Goal: Information Seeking & Learning: Learn about a topic

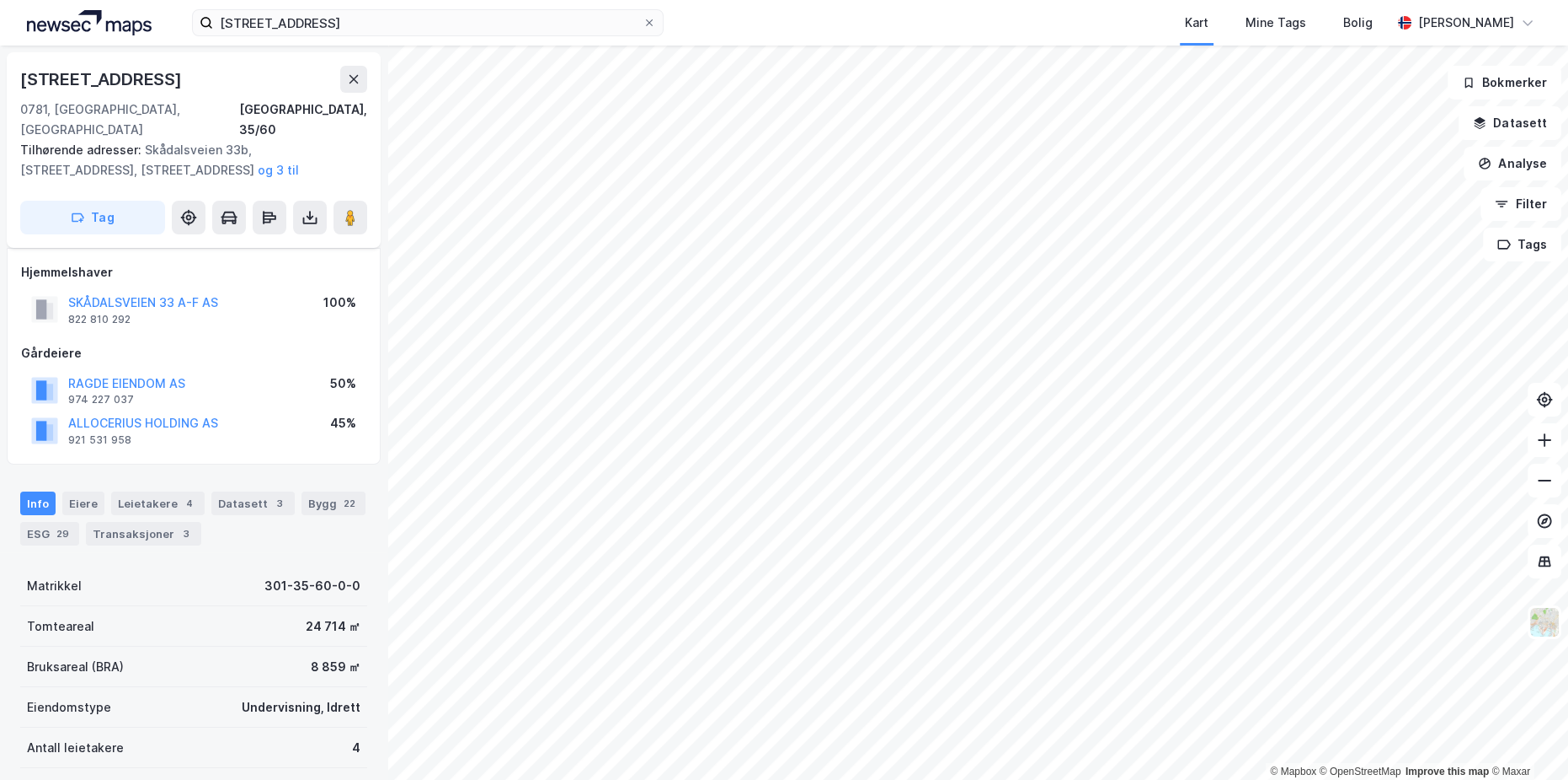
scroll to position [200, 0]
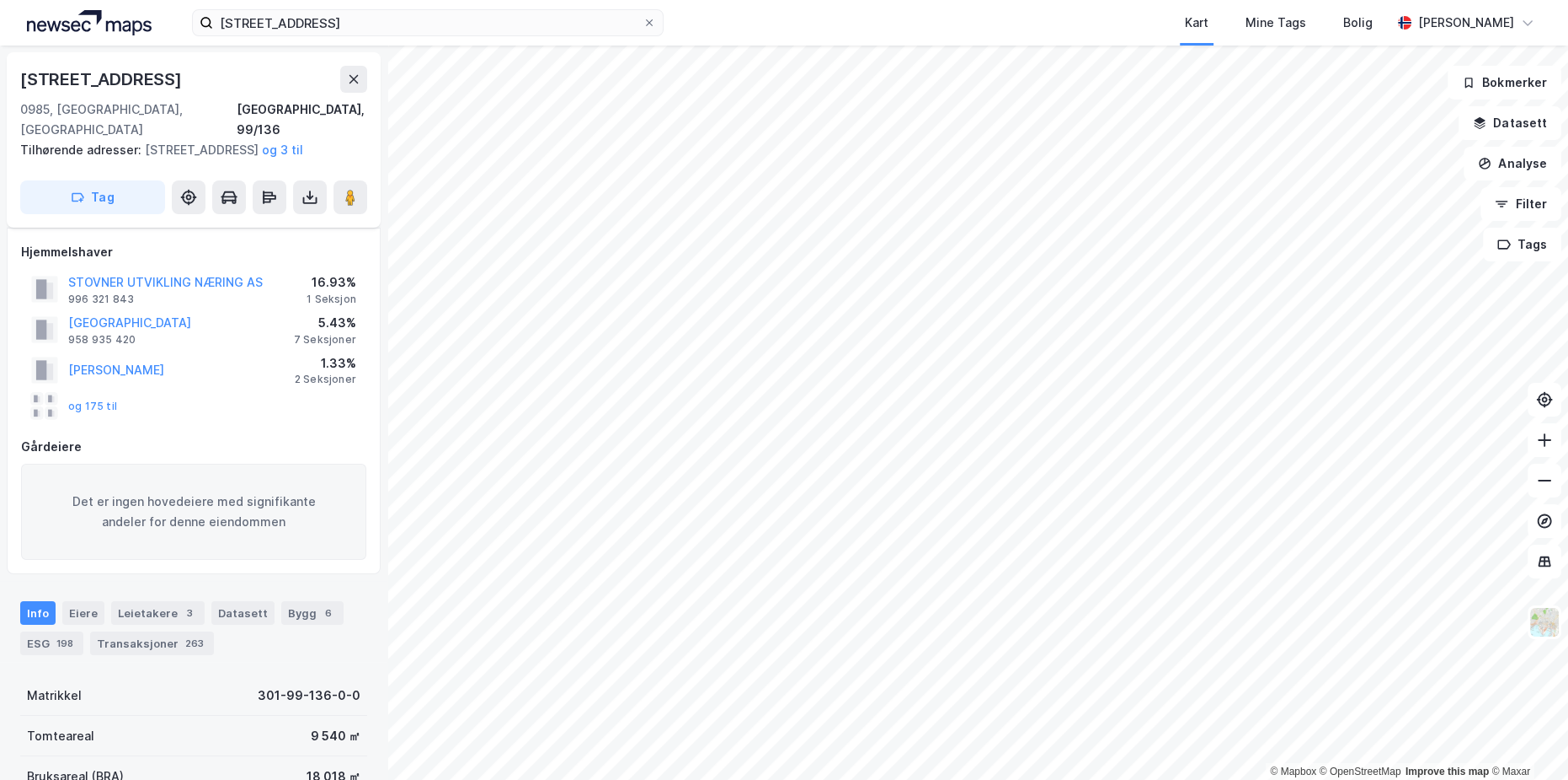
scroll to position [89, 0]
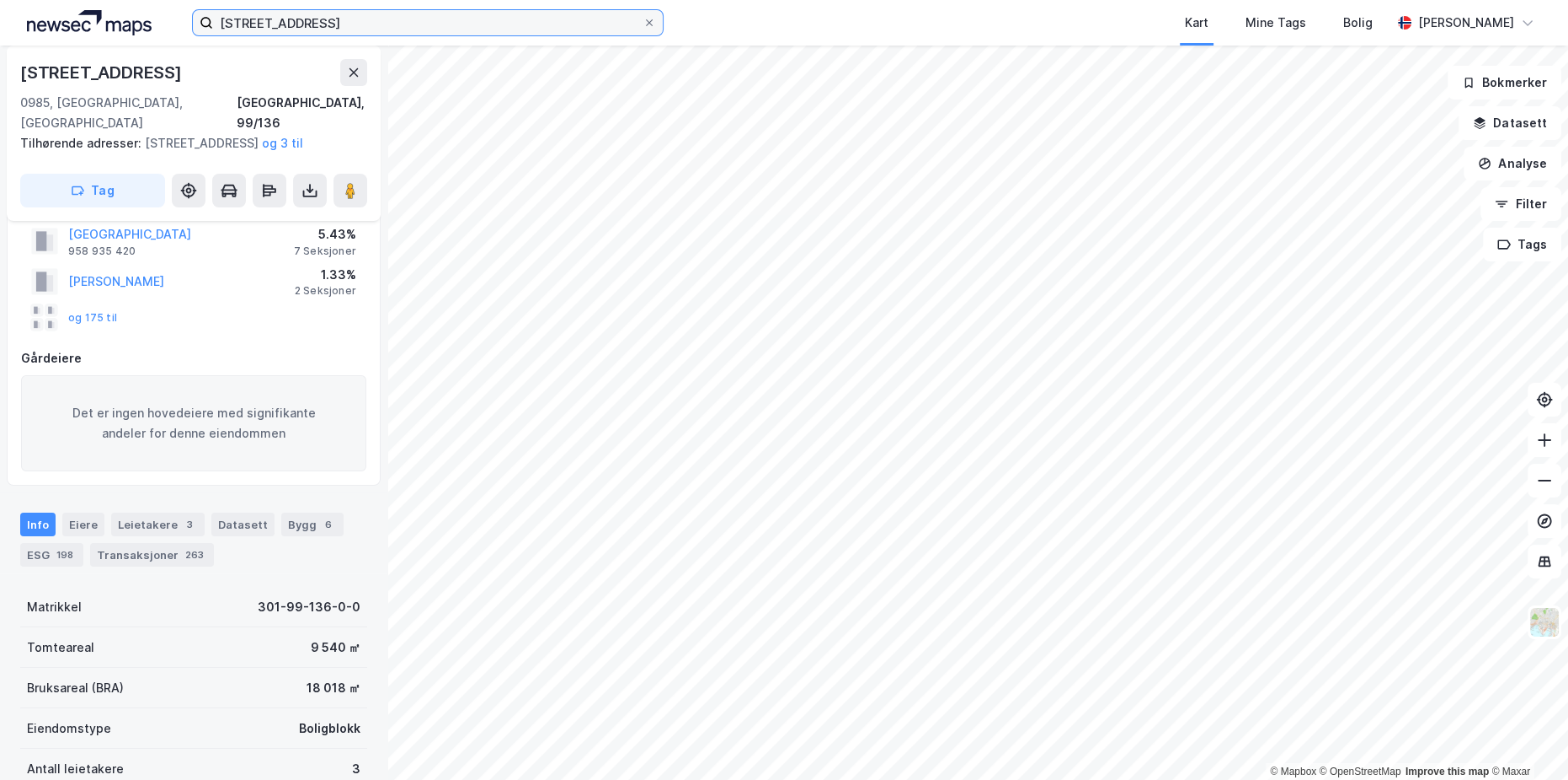
click at [335, 23] on input "Fossumveien 60" at bounding box center [427, 23] width 429 height 26
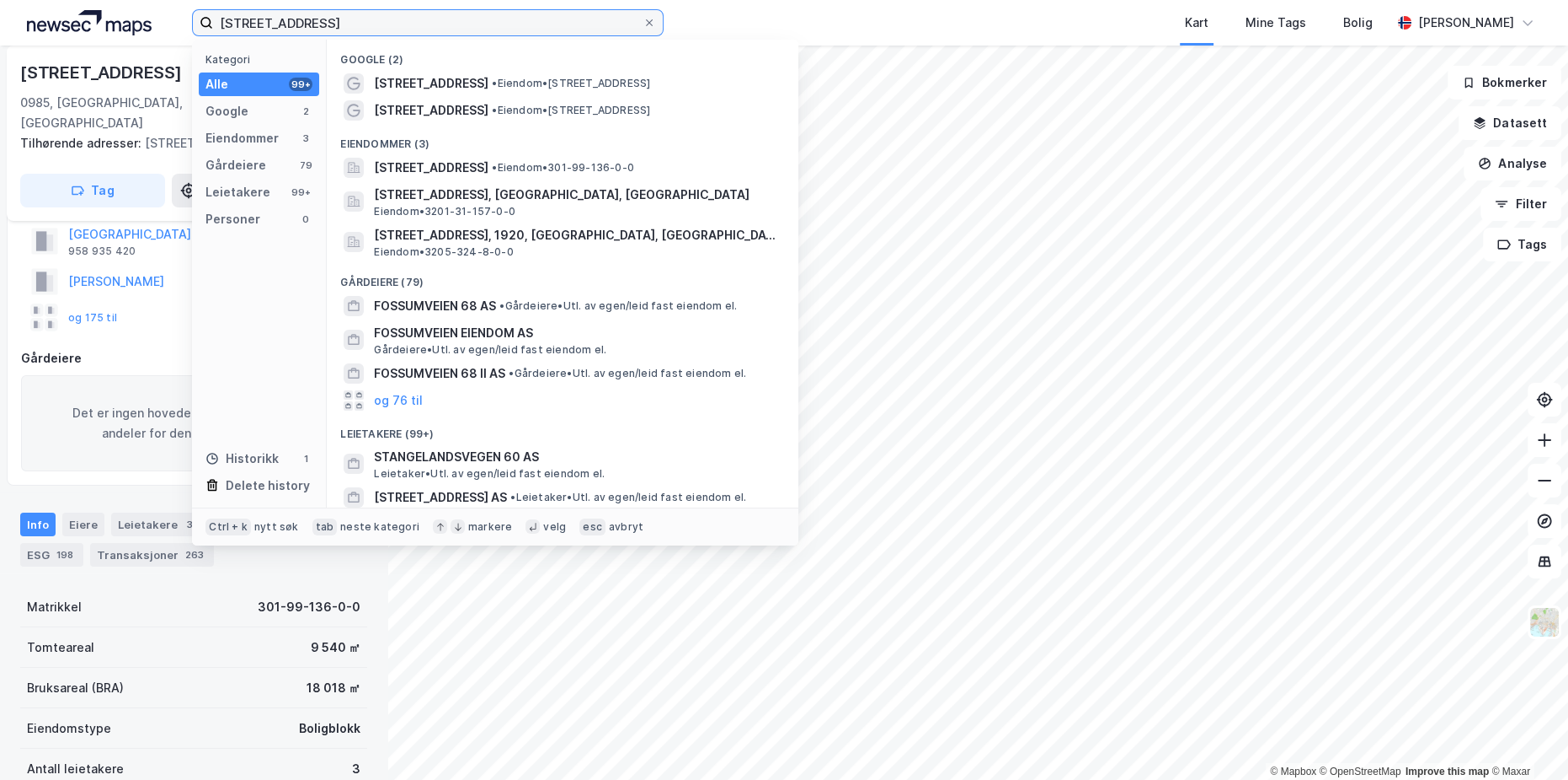
click at [335, 23] on input "Fossumveien 60" at bounding box center [427, 23] width 429 height 26
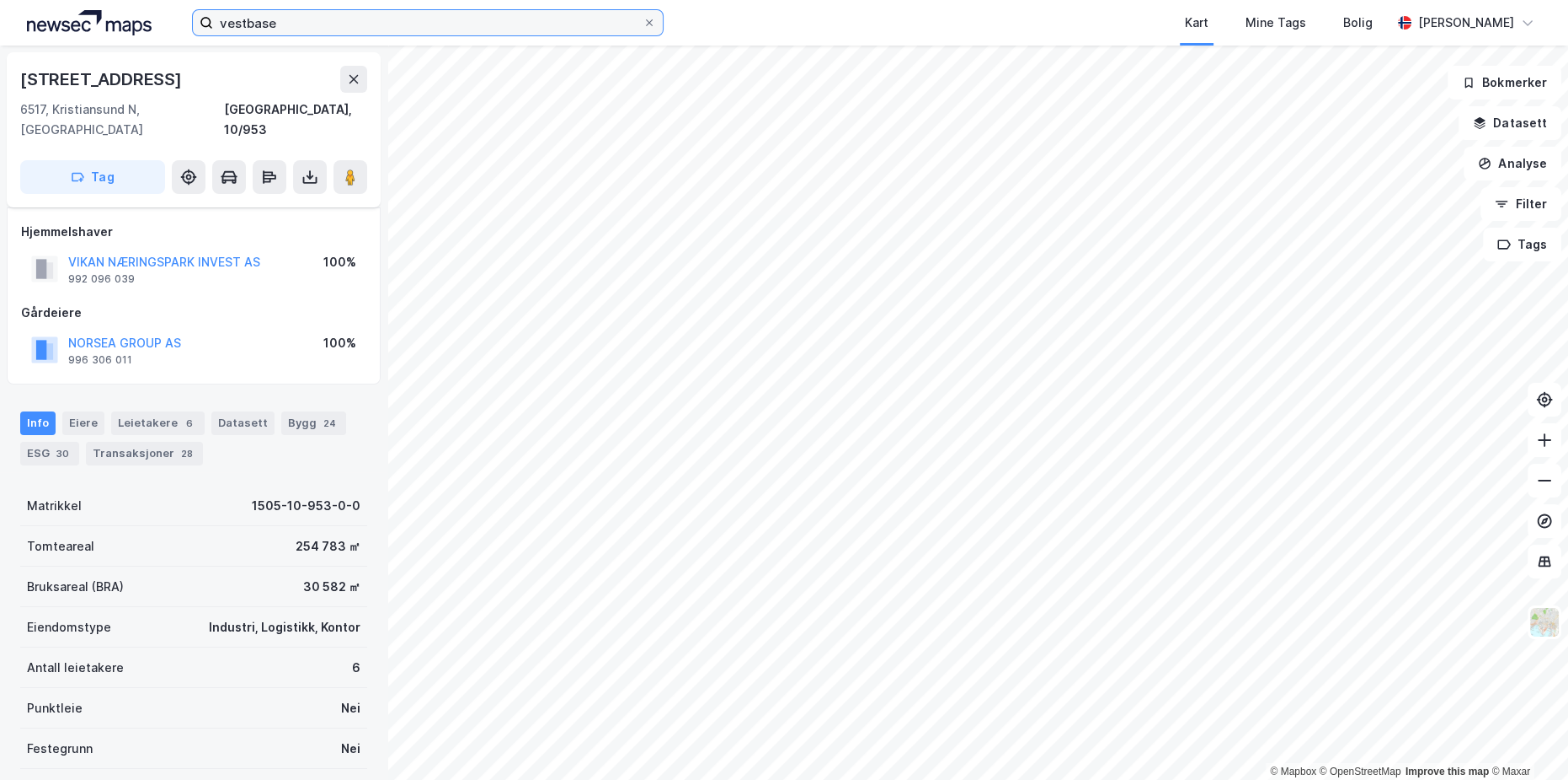
scroll to position [89, 0]
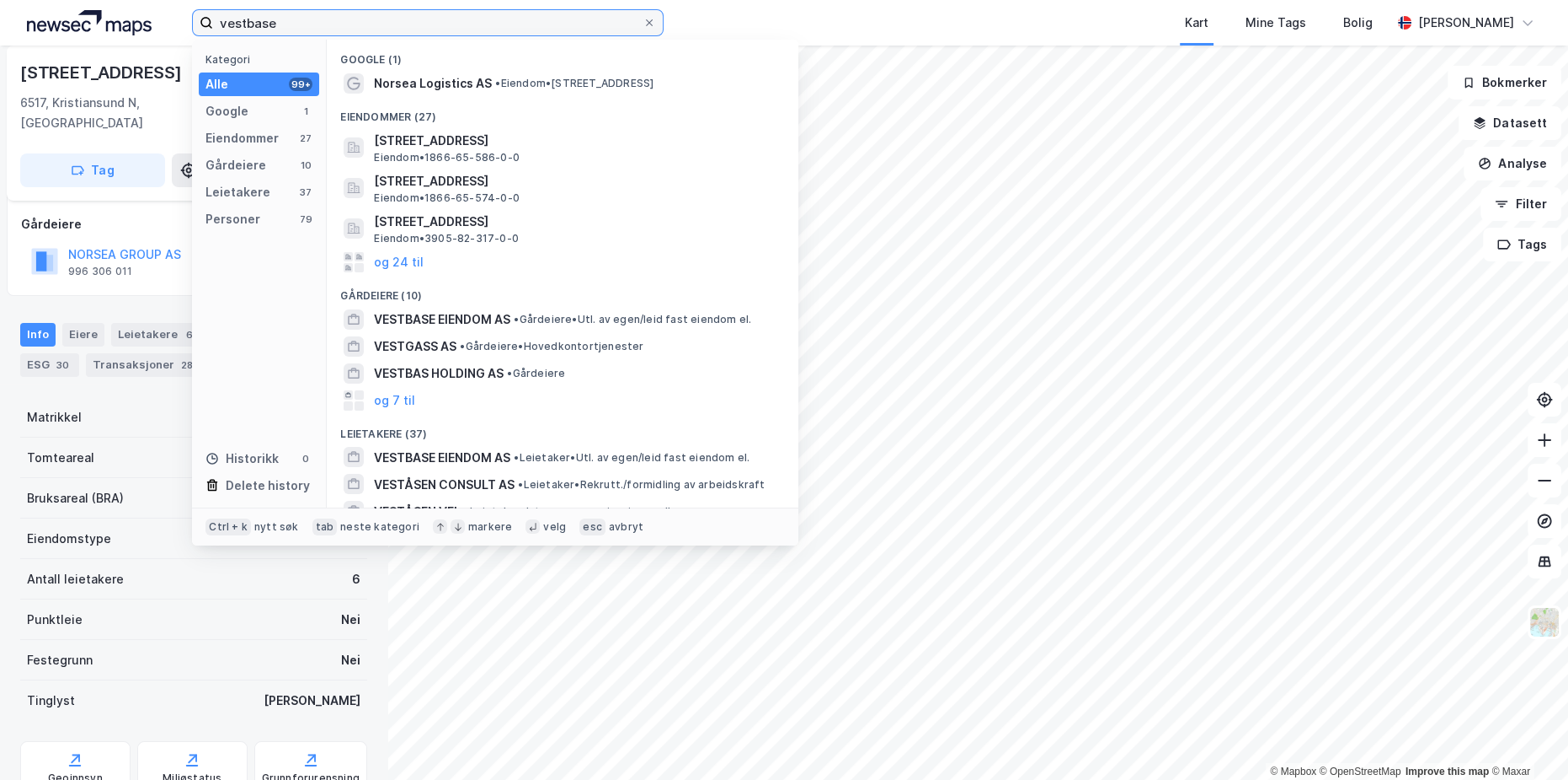
click at [309, 21] on input "vestbase" at bounding box center [427, 23] width 429 height 26
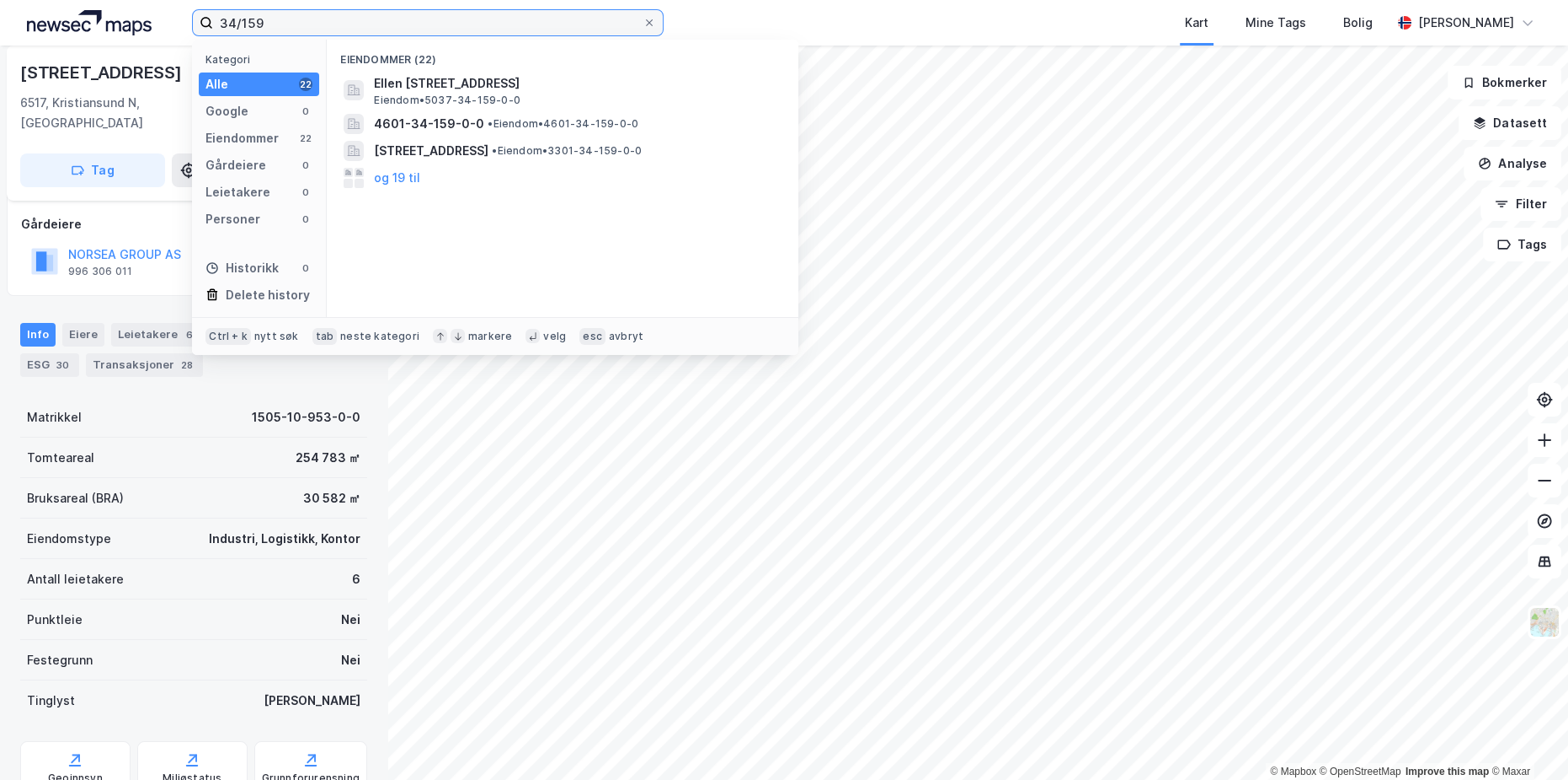
click at [334, 23] on input "34/159" at bounding box center [427, 23] width 429 height 26
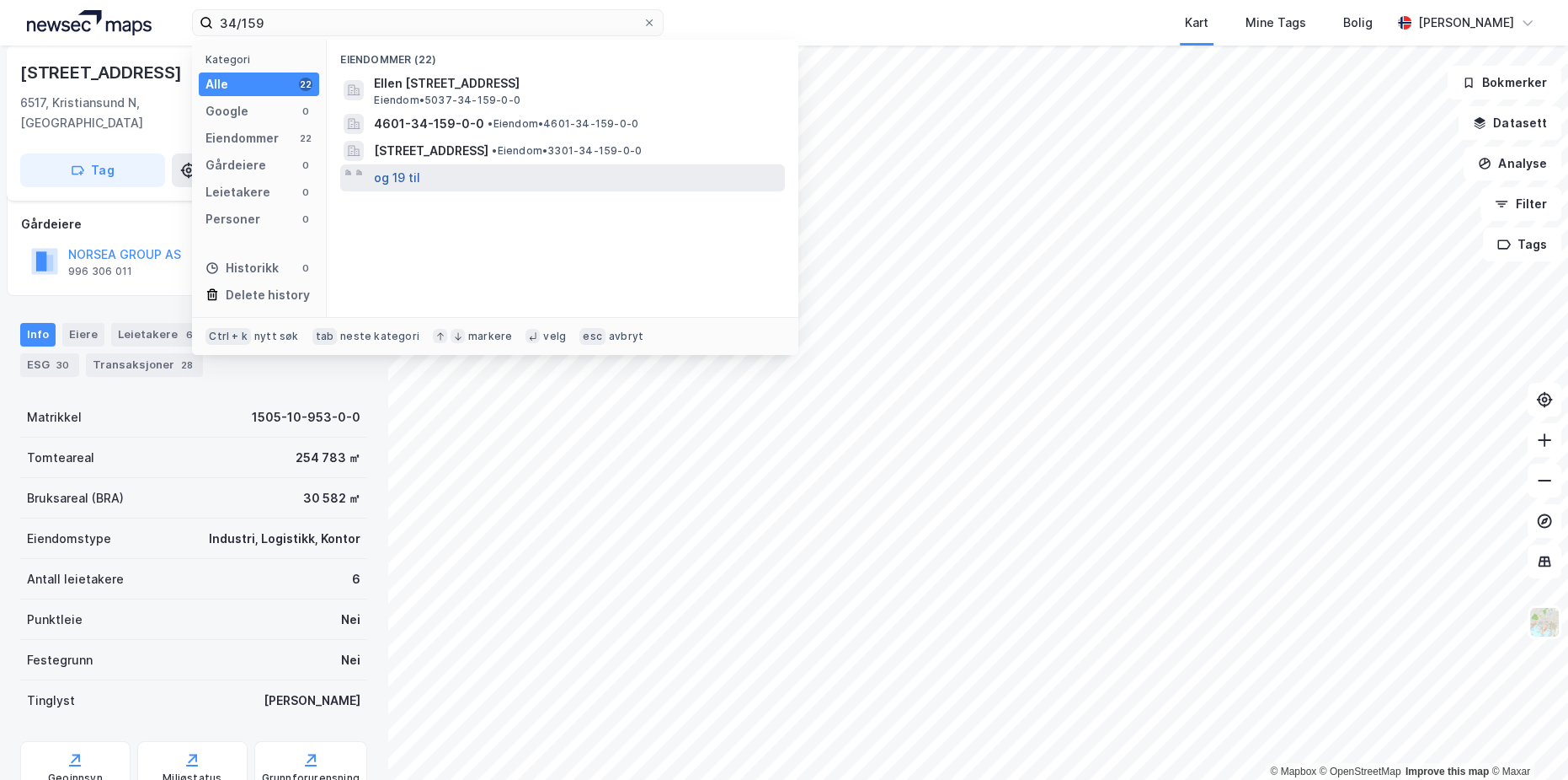
click at [400, 179] on button "og 19 til" at bounding box center [397, 177] width 46 height 21
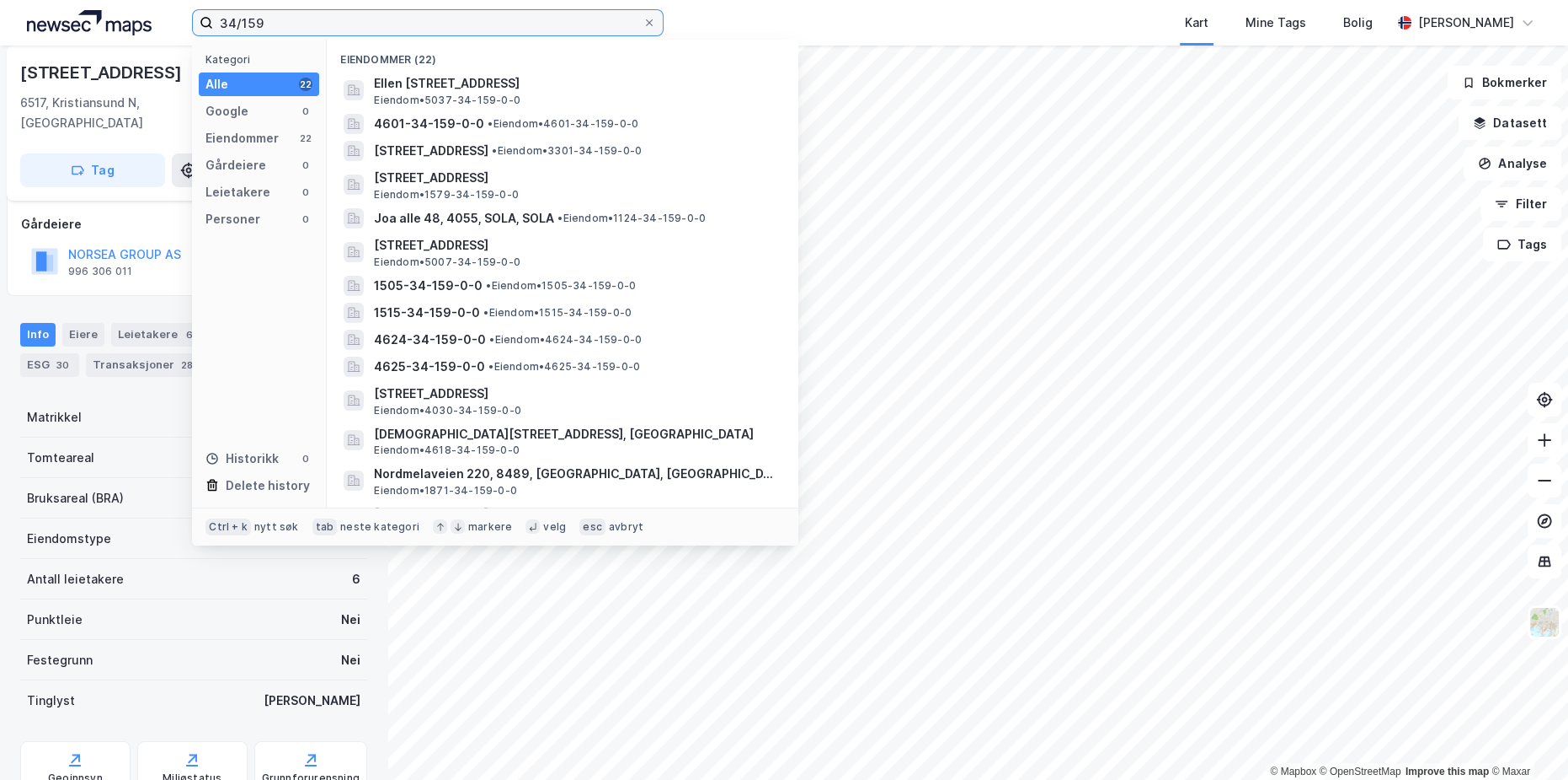
click at [359, 26] on input "34/159" at bounding box center [427, 23] width 429 height 26
click at [144, 79] on div "Omagata 122" at bounding box center [194, 72] width 347 height 27
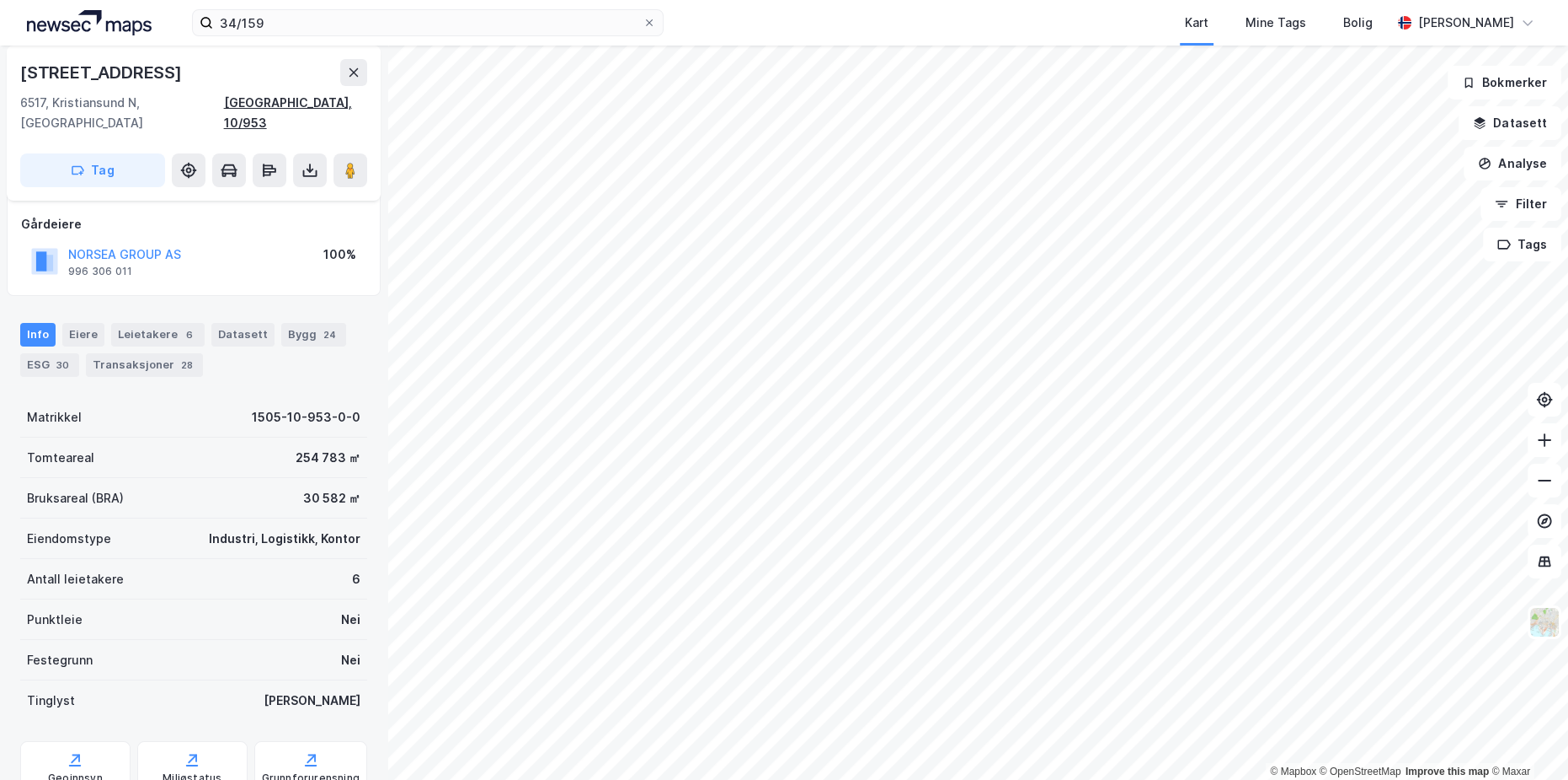
click at [269, 104] on div "Kristiansund, 10/953" at bounding box center [295, 112] width 143 height 40
click at [292, 15] on input "34/159" at bounding box center [427, 23] width 429 height 26
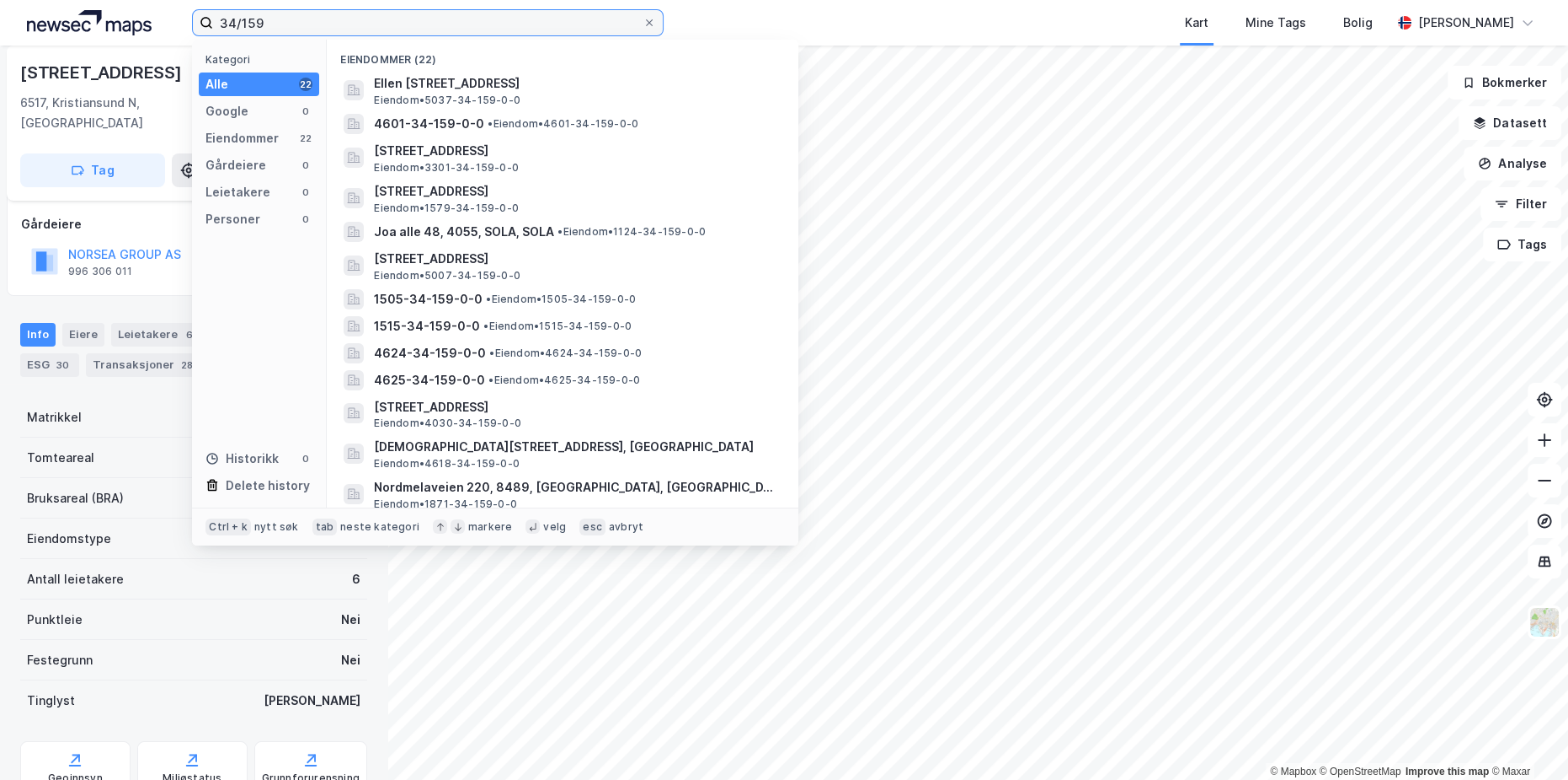
click at [292, 15] on input "34/159" at bounding box center [427, 23] width 429 height 26
paste input "1505-10-953-0-0"
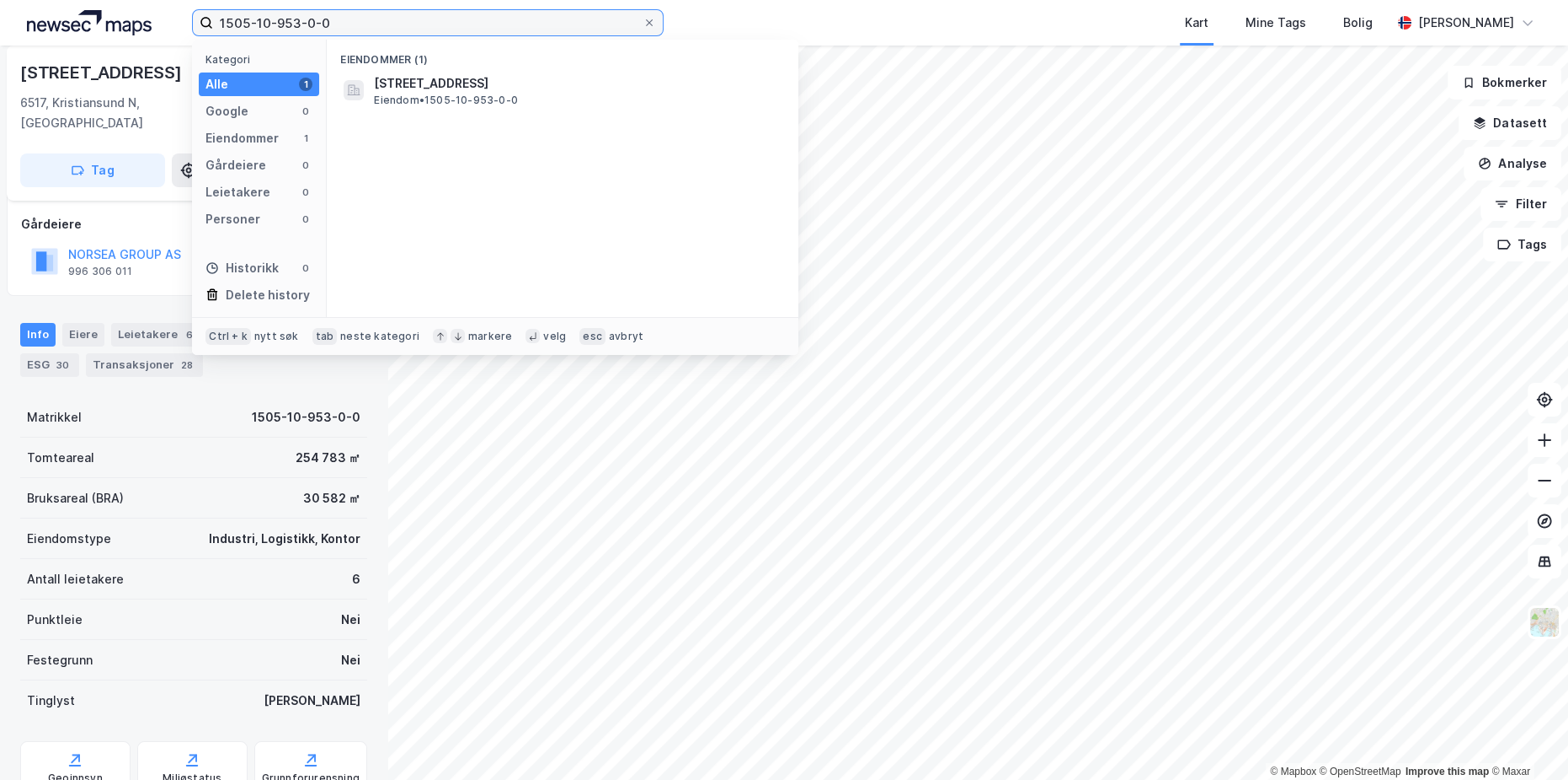
click at [269, 21] on input "1505-10-953-0-0" at bounding box center [427, 23] width 429 height 26
type input "1505-34-159-0-0"
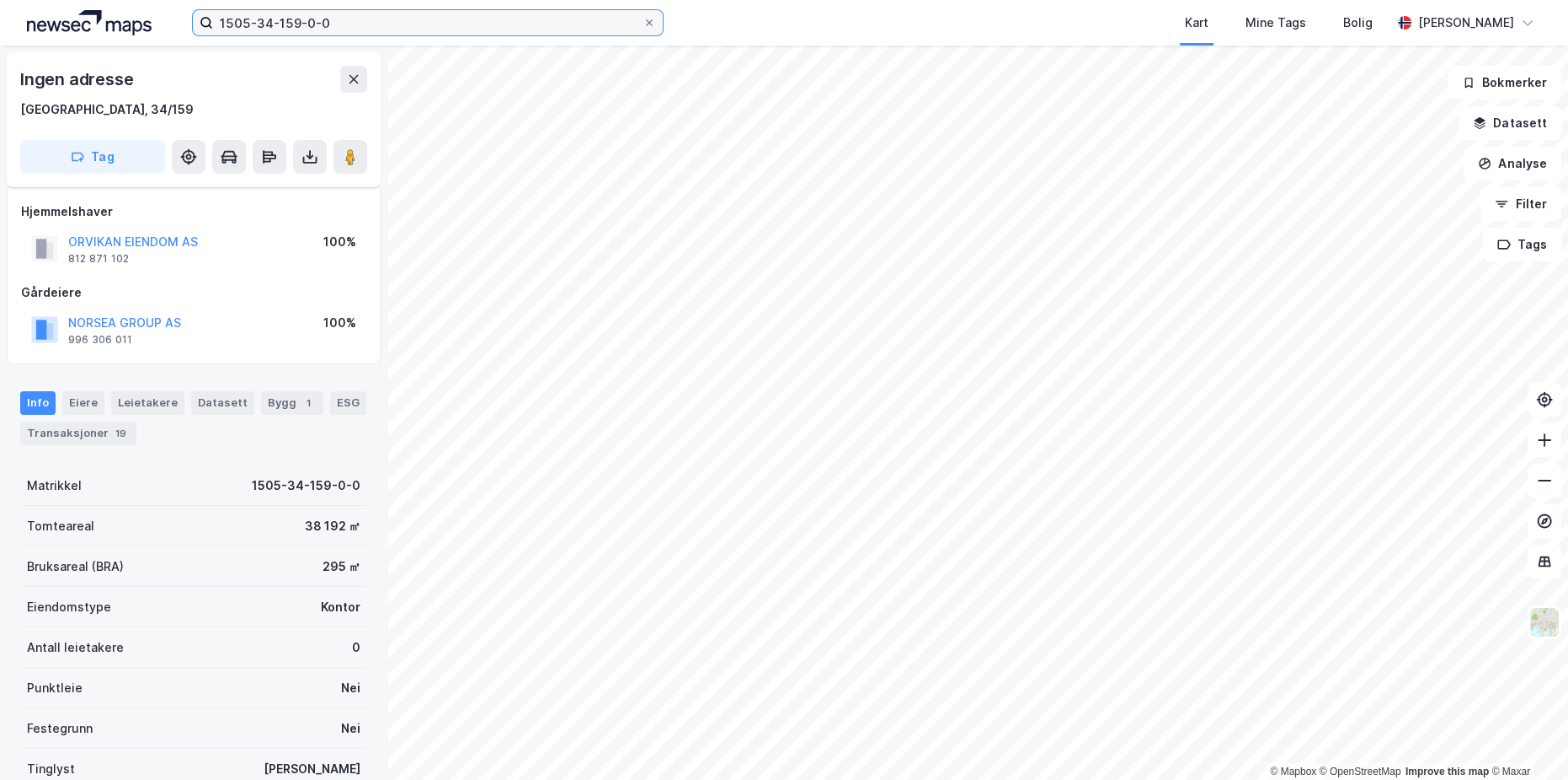
scroll to position [89, 0]
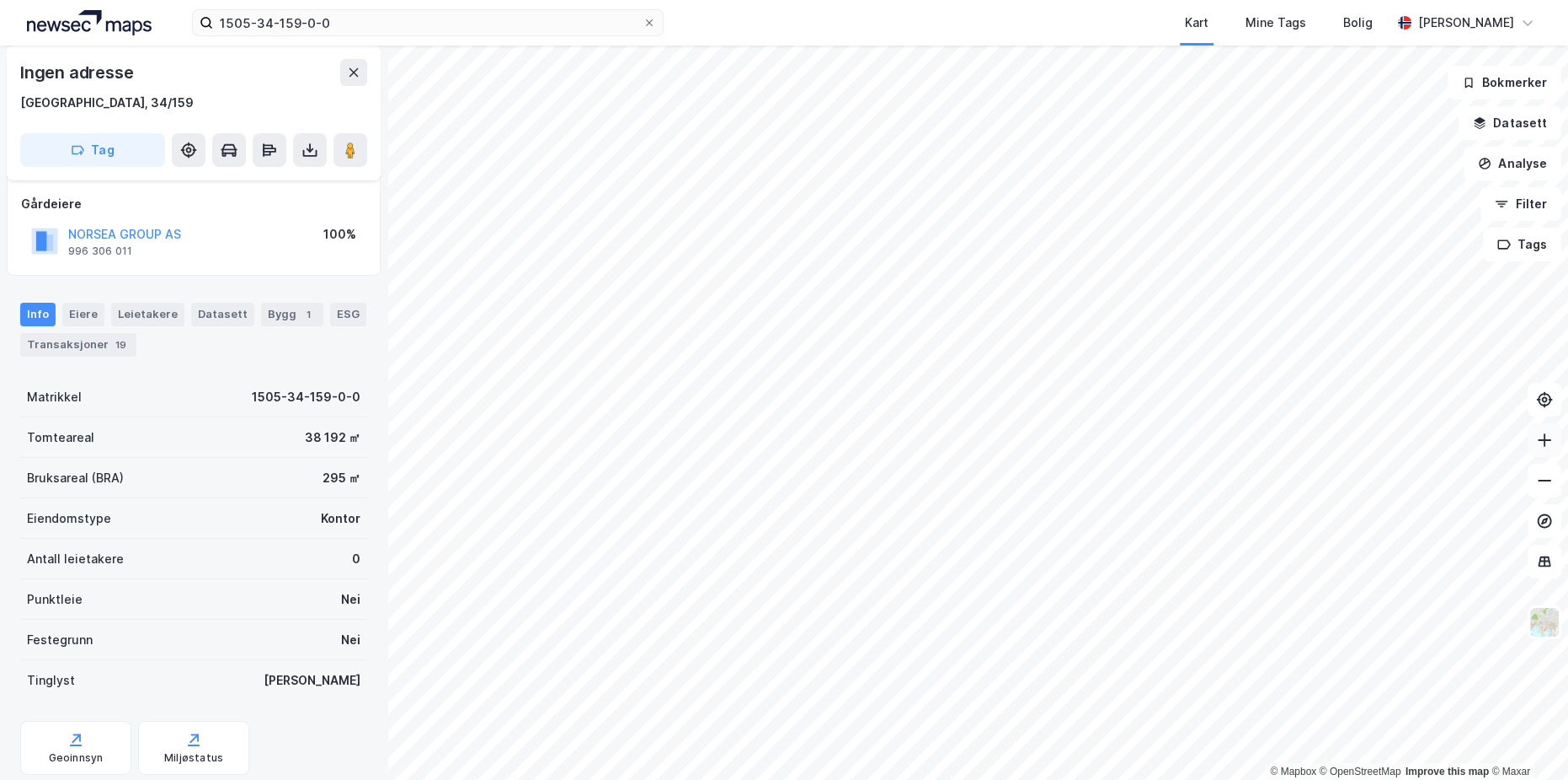
click at [1538, 441] on icon at bounding box center [1544, 439] width 17 height 17
click at [443, 35] on label "1505-34-159-0-0" at bounding box center [427, 22] width 471 height 27
click at [443, 35] on input "1505-34-159-0-0" at bounding box center [427, 23] width 429 height 26
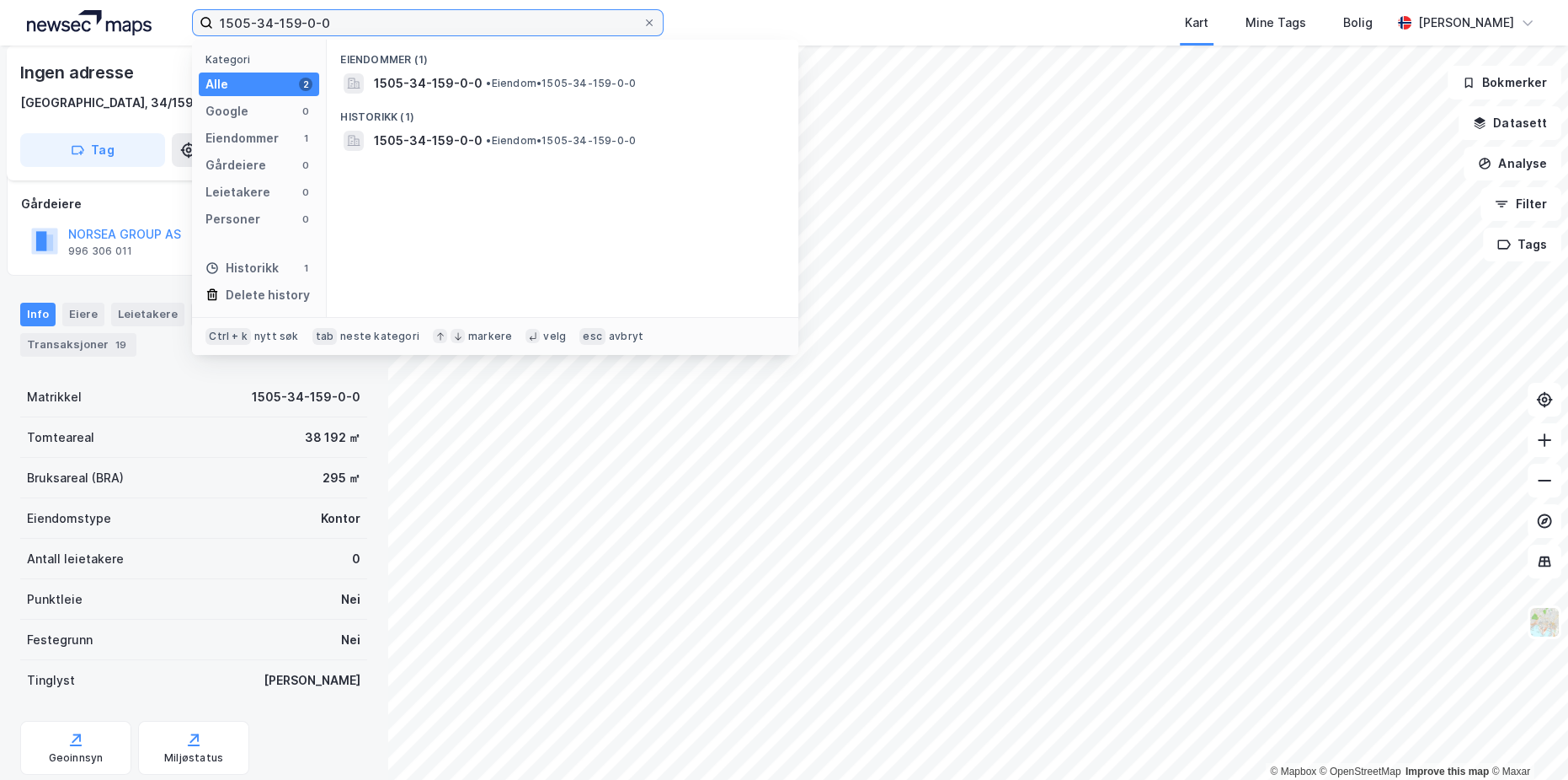
click at [428, 32] on input "1505-34-159-0-0" at bounding box center [427, 23] width 429 height 26
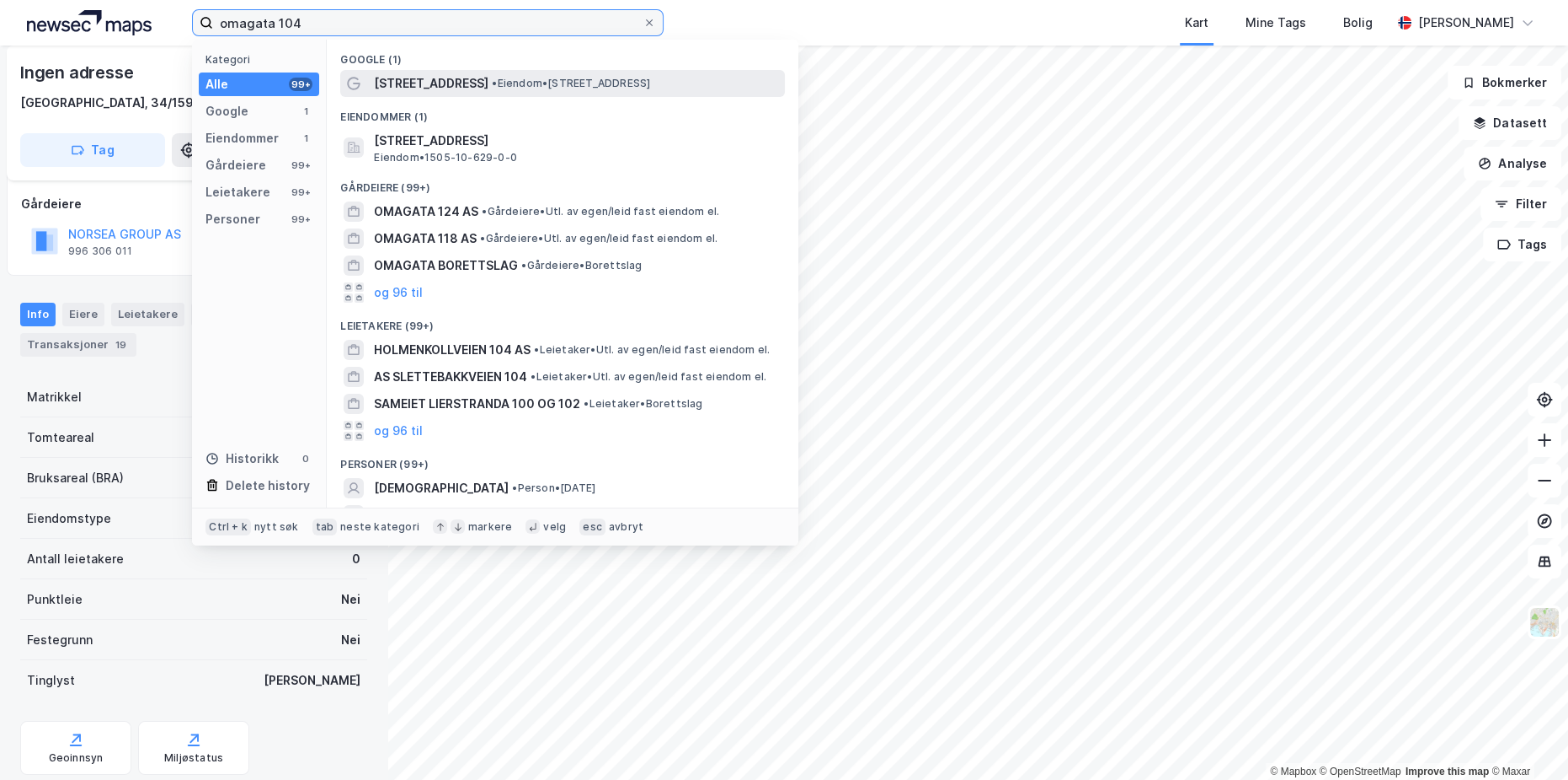
type input "omagata 104"
click at [492, 79] on span "• Eiendom • Omagata 104, 6517 Kristiansund" at bounding box center [571, 84] width 158 height 14
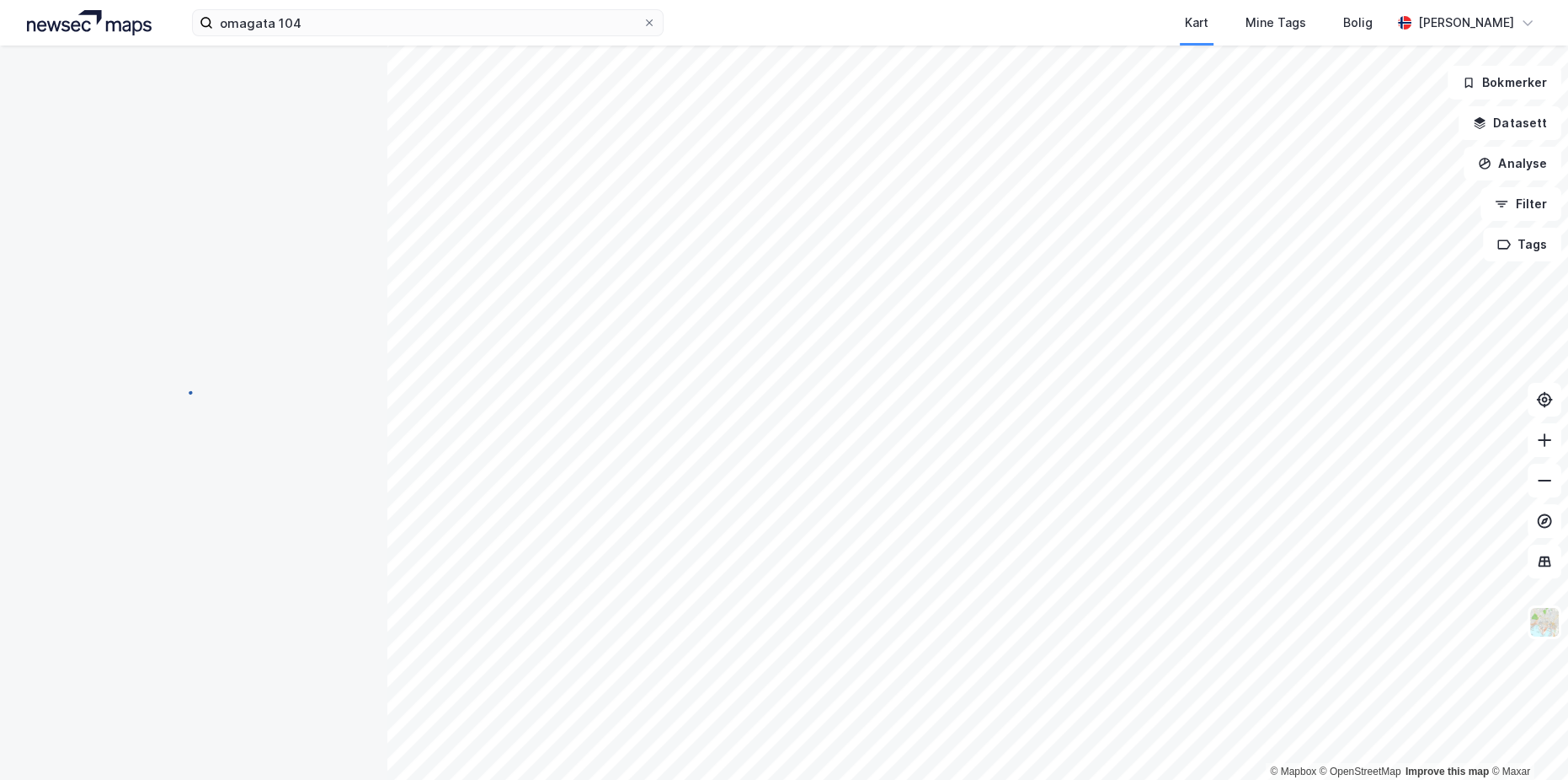
scroll to position [89, 0]
